Goal: Find specific page/section: Find specific page/section

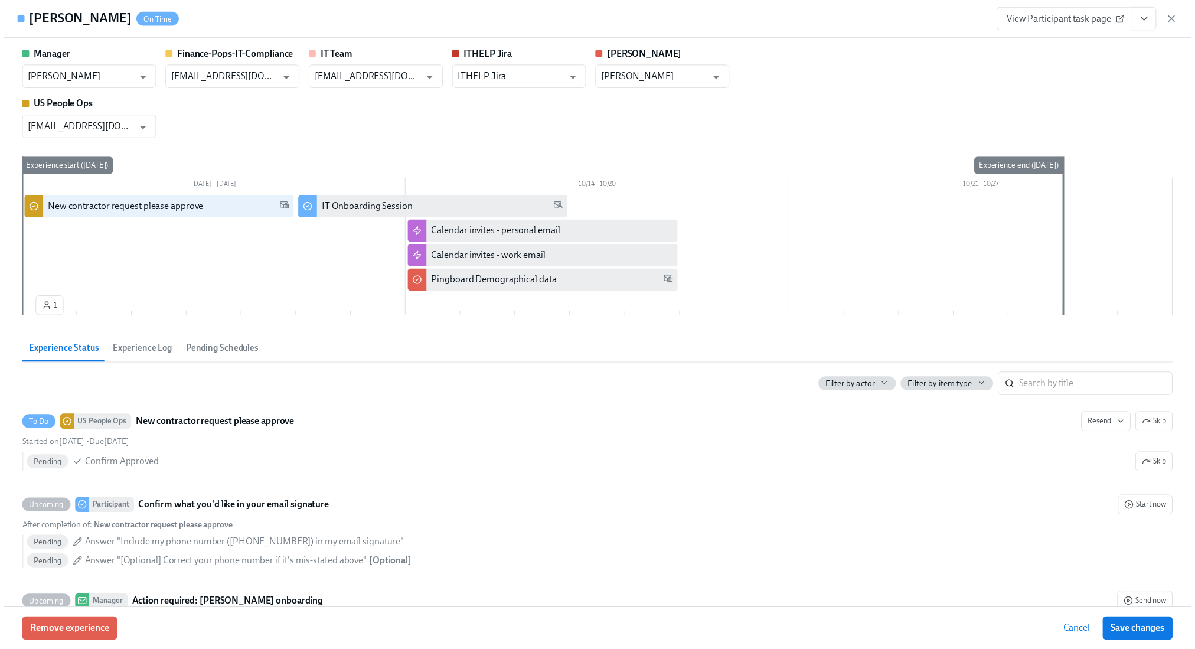
scroll to position [1009, 0]
click at [1184, 19] on icon "button" at bounding box center [1184, 19] width 6 height 6
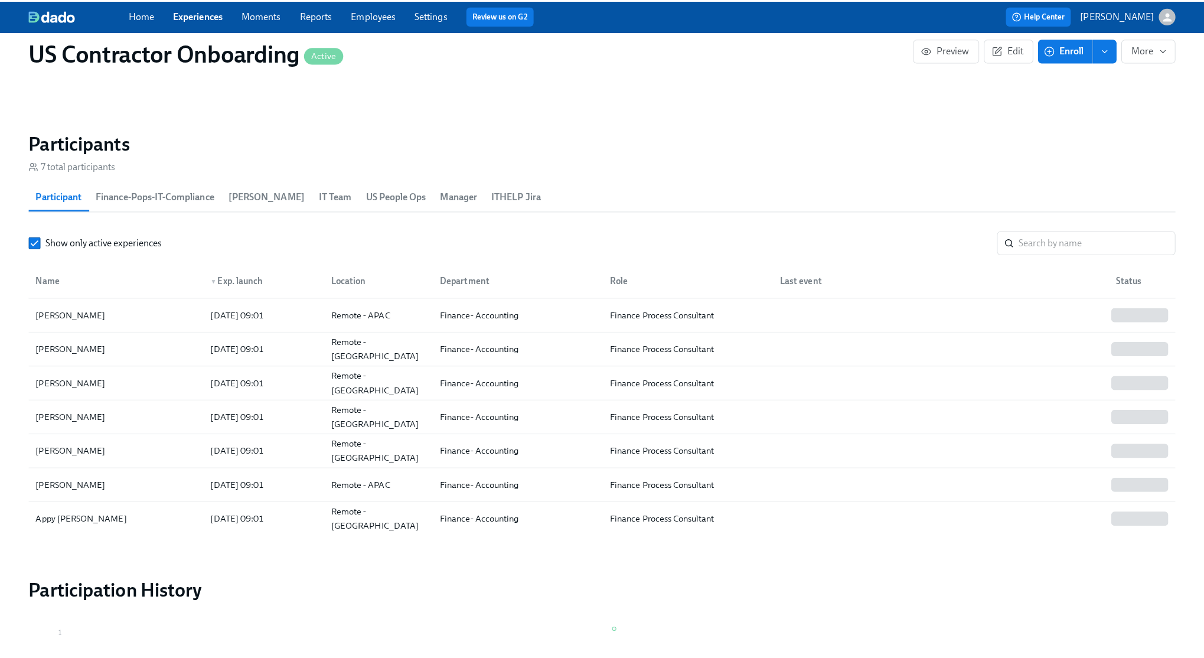
scroll to position [1016, 0]
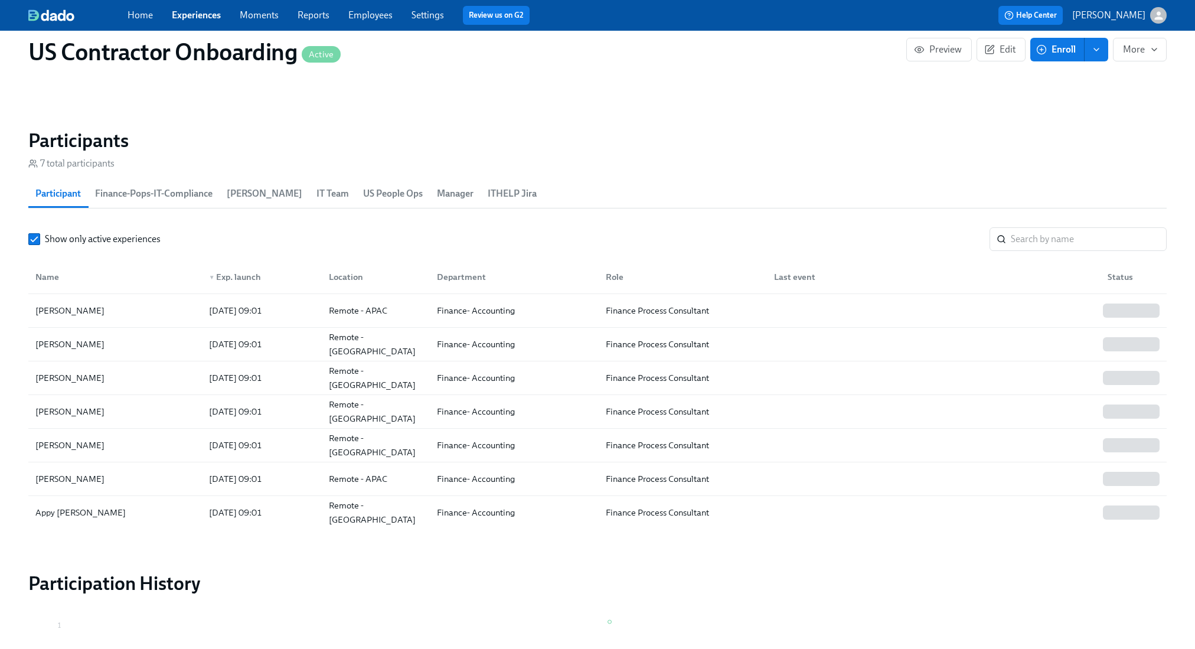
click at [363, 195] on span "US People Ops" at bounding box center [393, 193] width 60 height 17
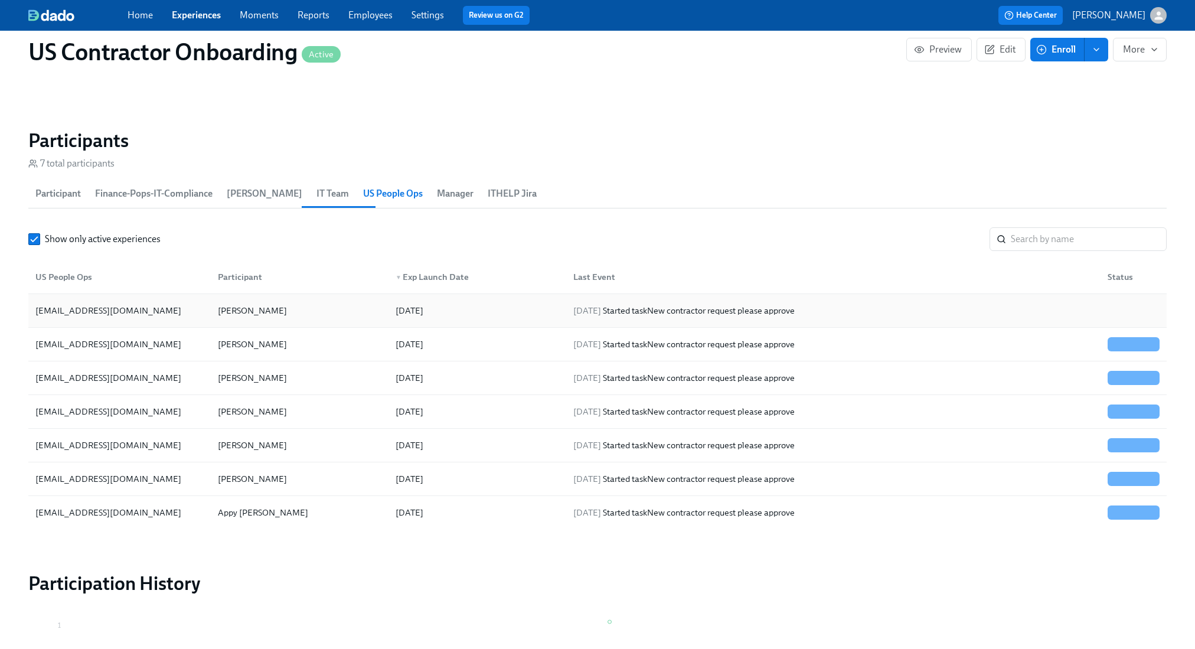
click at [1121, 311] on div at bounding box center [1131, 311] width 66 height 24
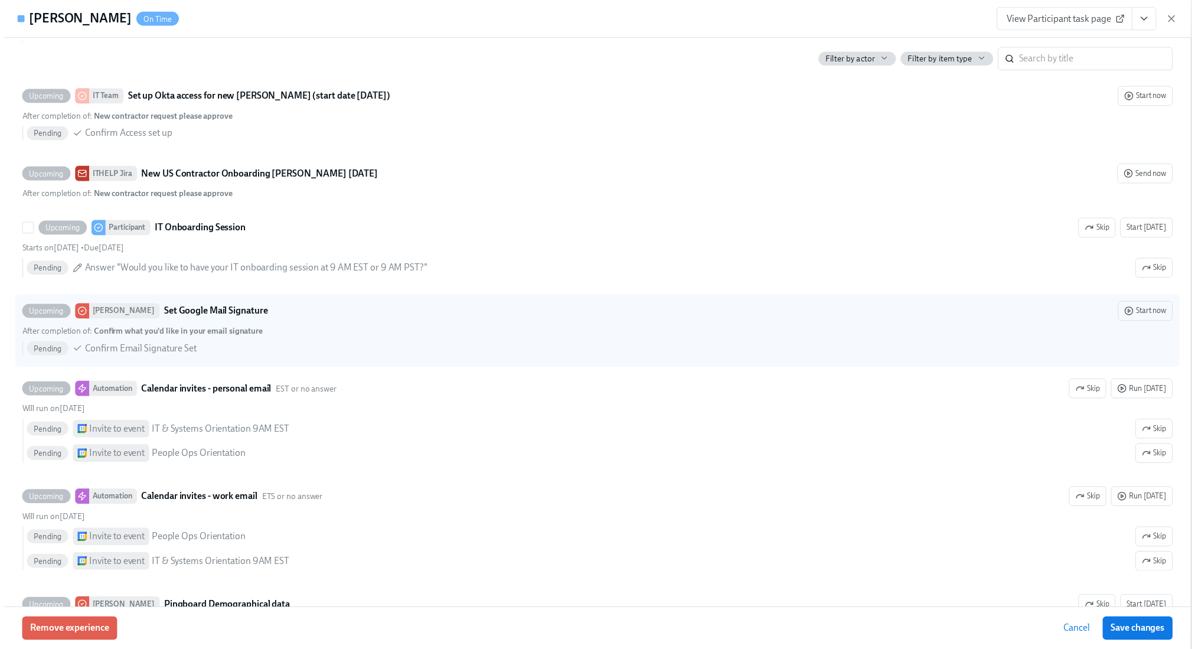
scroll to position [830, 0]
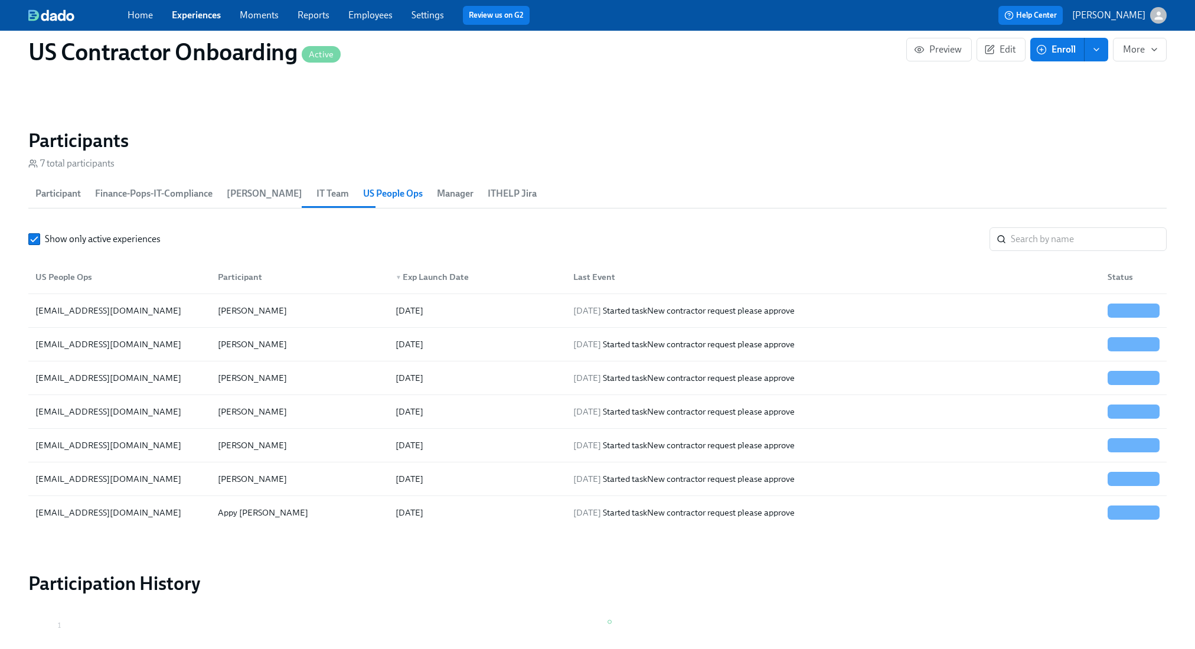
click at [309, 190] on button "IT Team" at bounding box center [332, 193] width 47 height 28
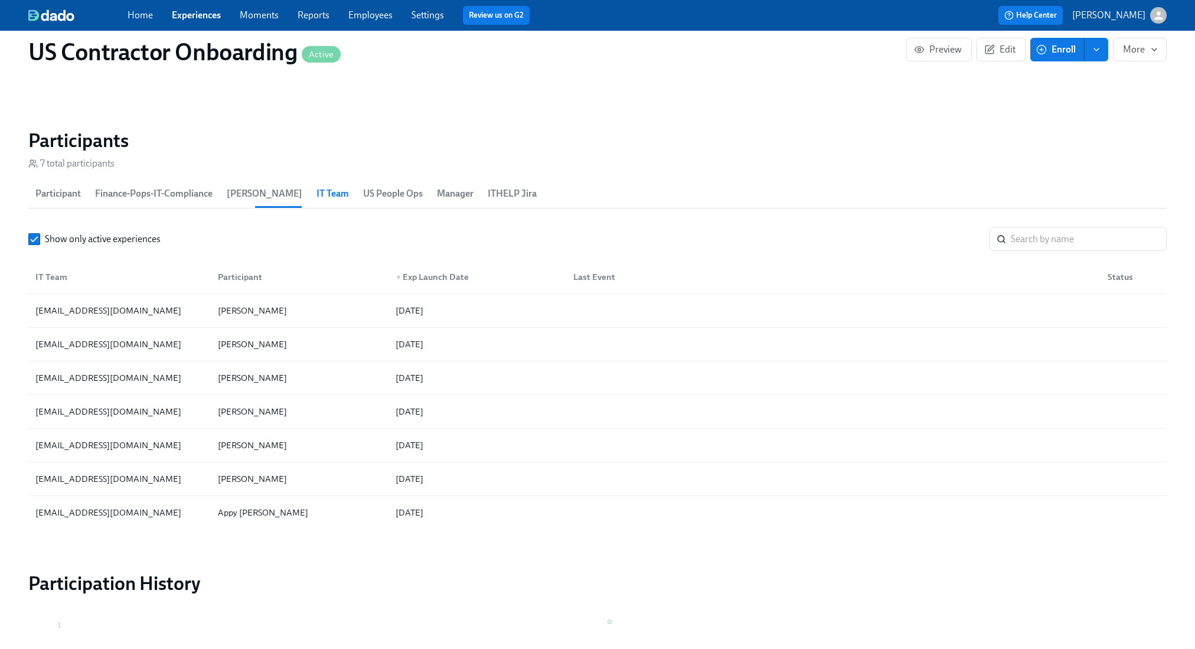
click at [219, 191] on button "Finance-Pops-IT-Compliance" at bounding box center [154, 193] width 132 height 28
click at [50, 198] on span "Participant" at bounding box center [57, 193] width 45 height 17
